Goal: Transaction & Acquisition: Book appointment/travel/reservation

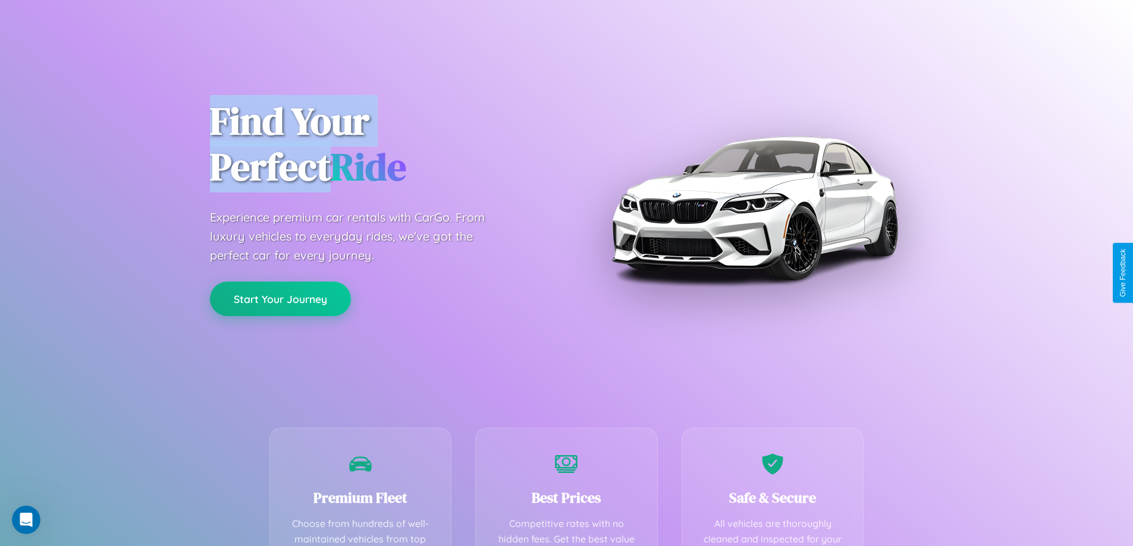
click at [280, 299] on button "Start Your Journey" at bounding box center [280, 299] width 141 height 34
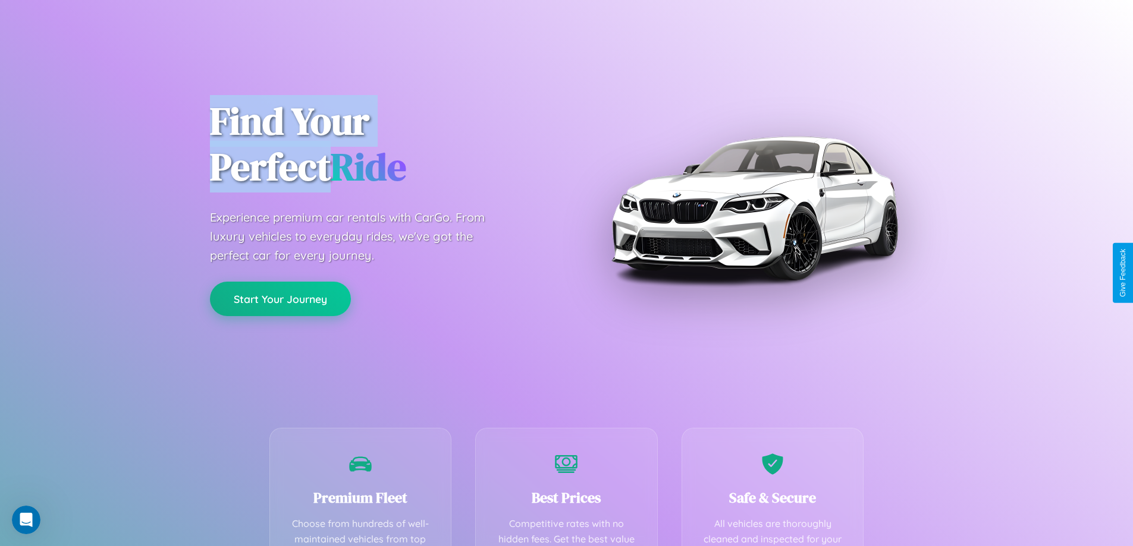
click at [280, 299] on button "Start Your Journey" at bounding box center [280, 299] width 141 height 34
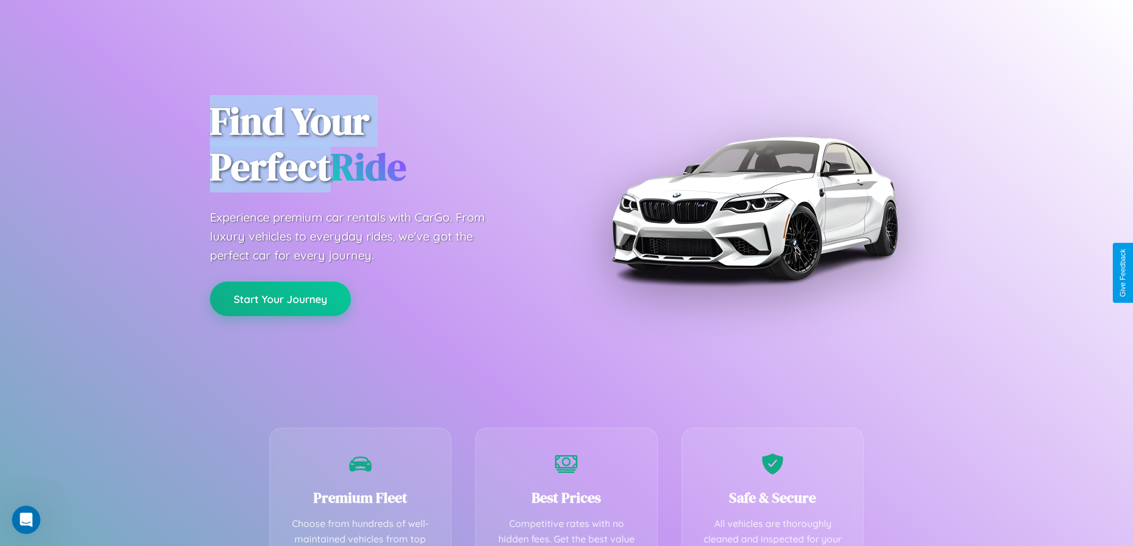
click at [280, 299] on button "Start Your Journey" at bounding box center [280, 299] width 141 height 34
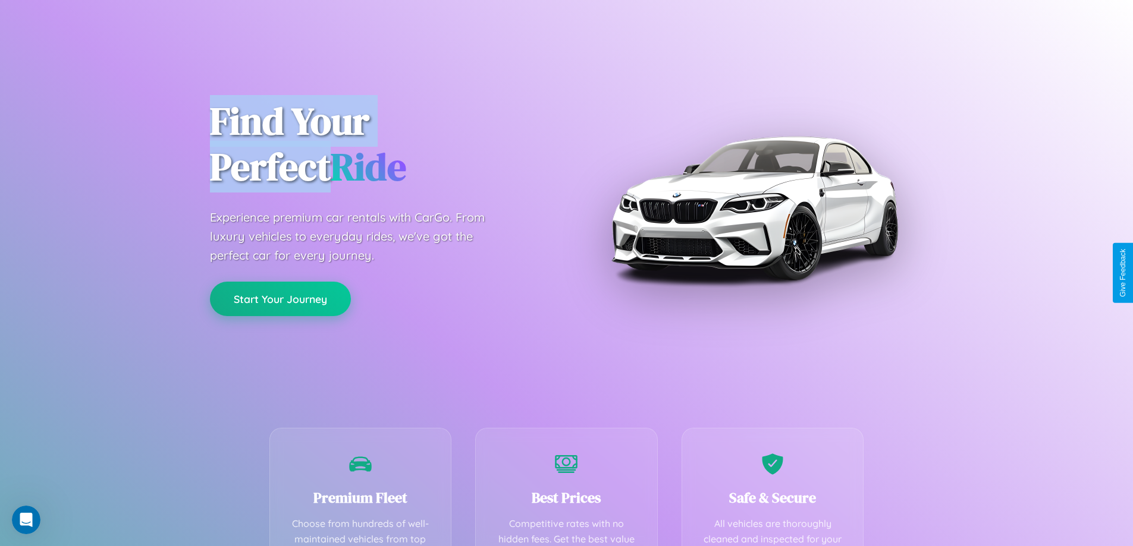
click at [280, 299] on button "Start Your Journey" at bounding box center [280, 299] width 141 height 34
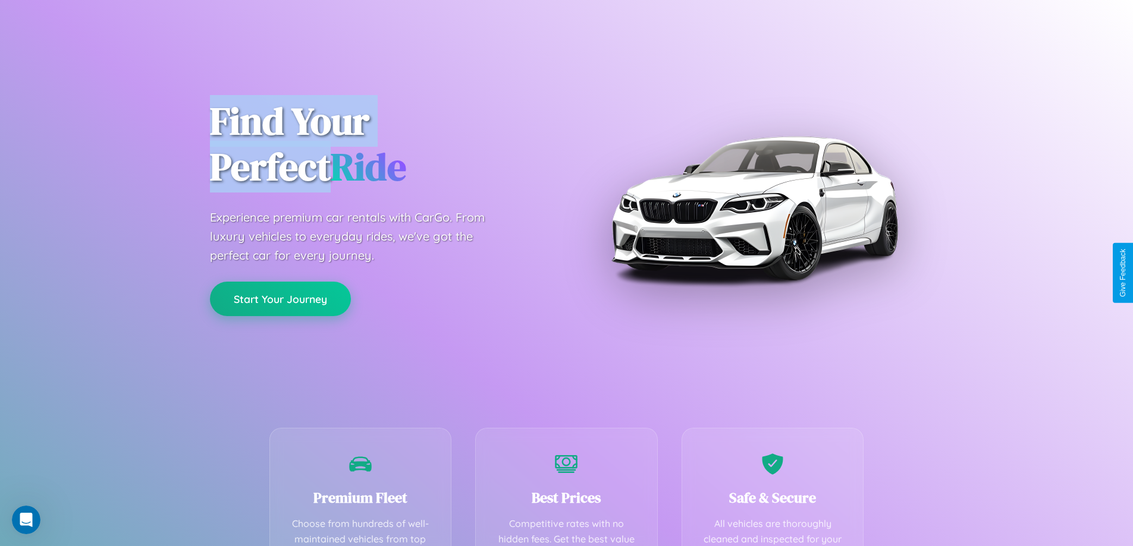
click at [280, 299] on button "Start Your Journey" at bounding box center [280, 299] width 141 height 34
